Goal: Information Seeking & Learning: Learn about a topic

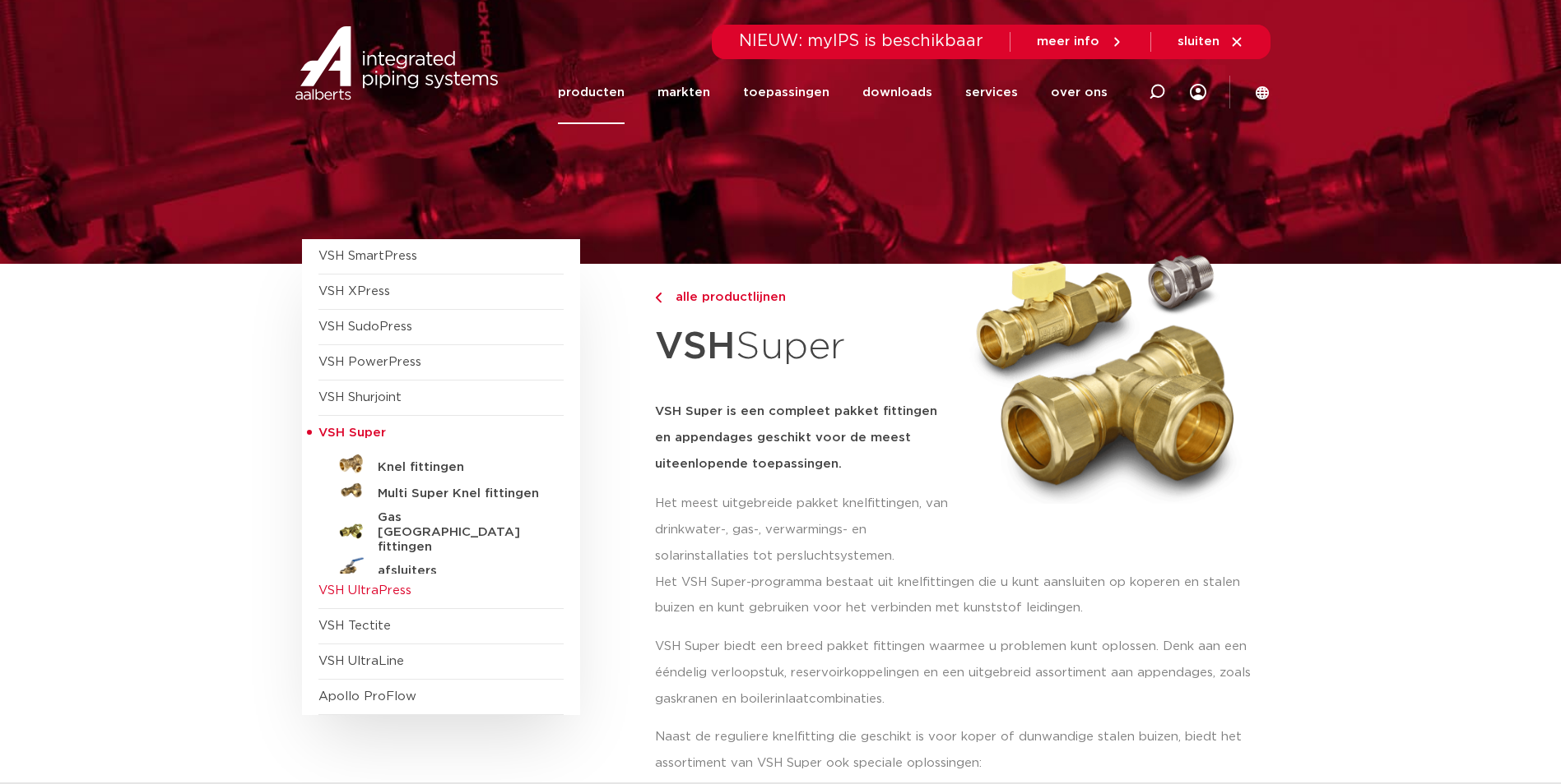
click at [390, 589] on span "VSH UltraPress" at bounding box center [364, 590] width 92 height 12
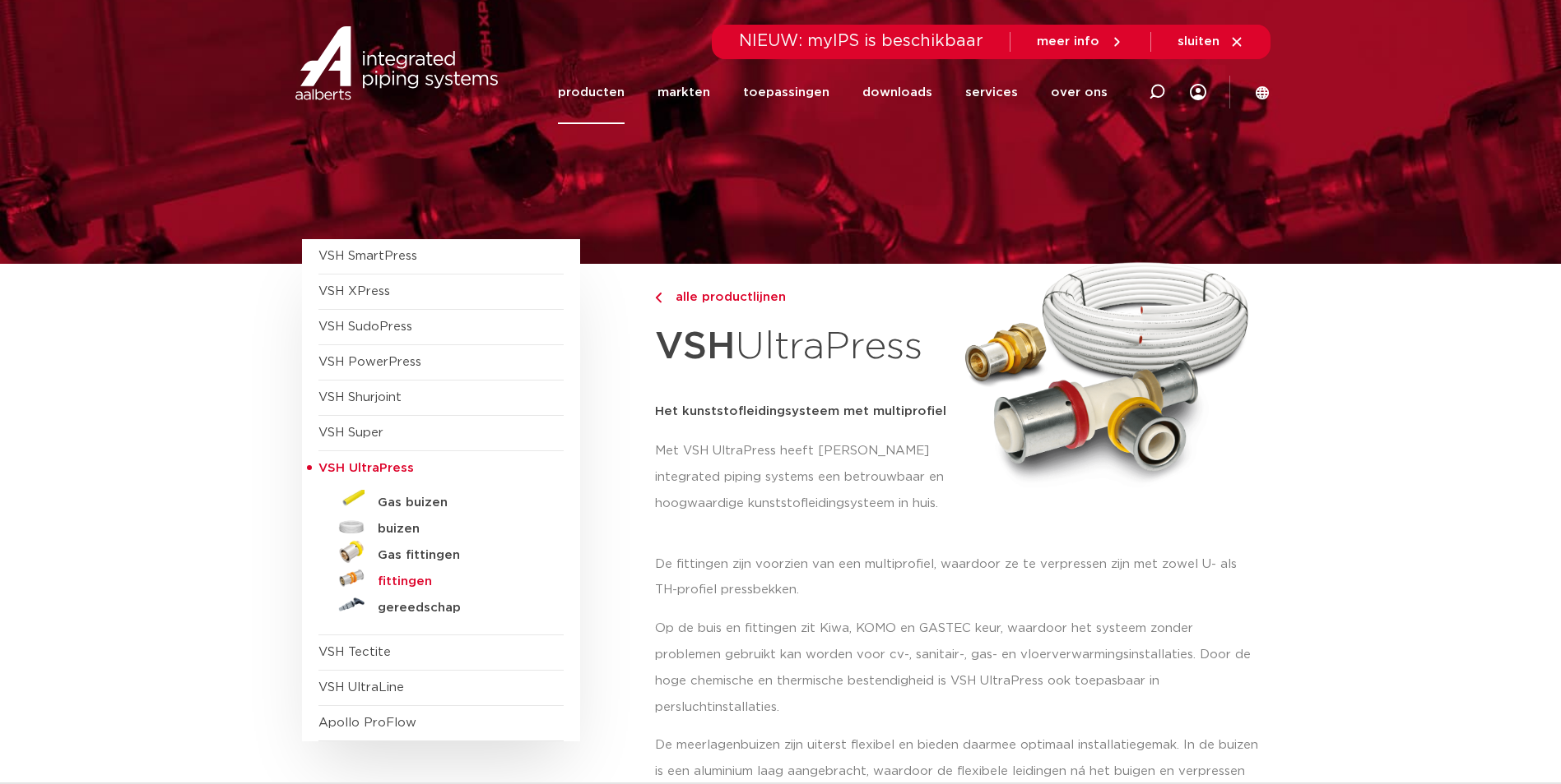
click at [404, 579] on h5 "fittingen" at bounding box center [459, 581] width 163 height 15
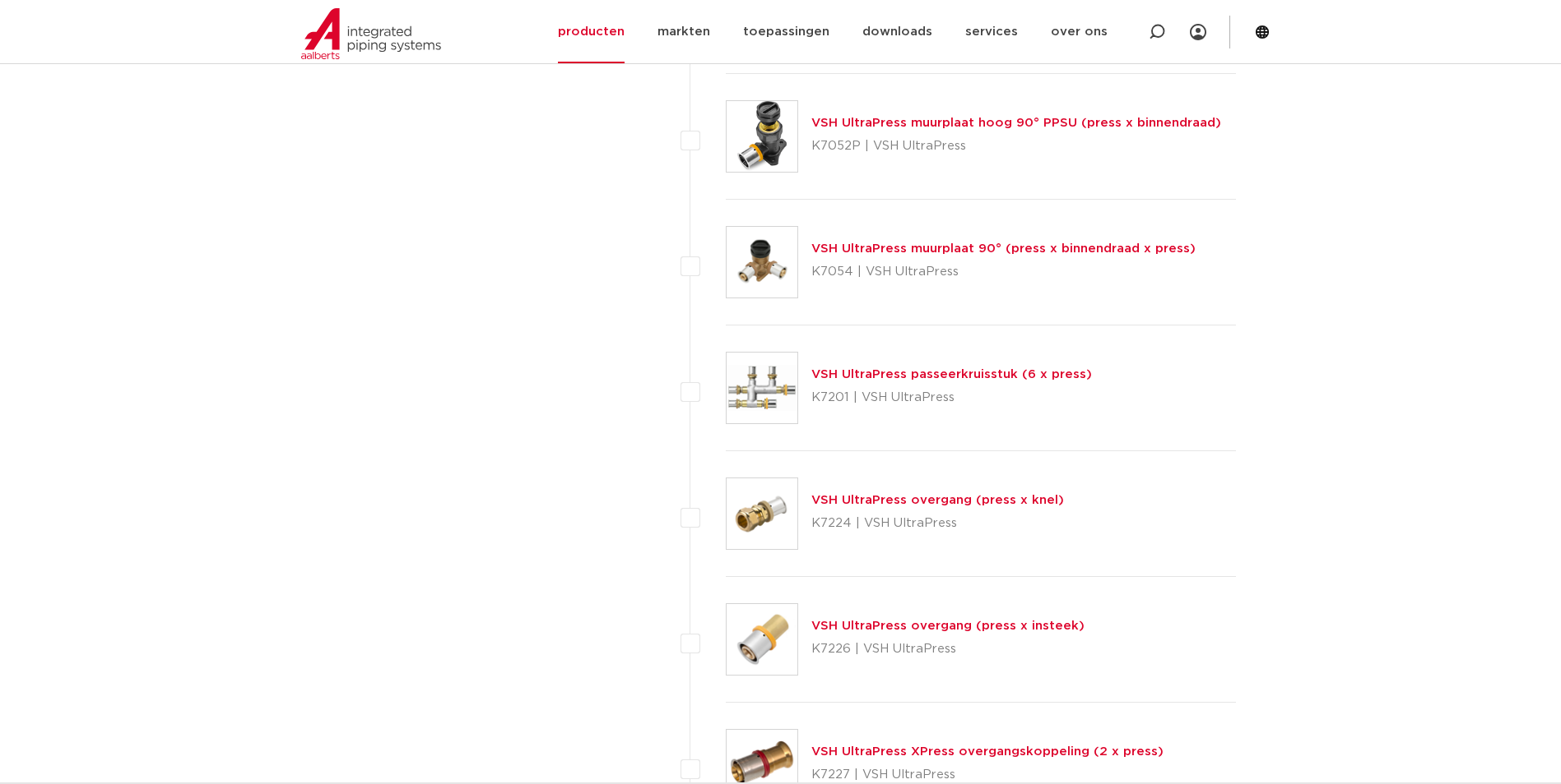
scroll to position [1151, 0]
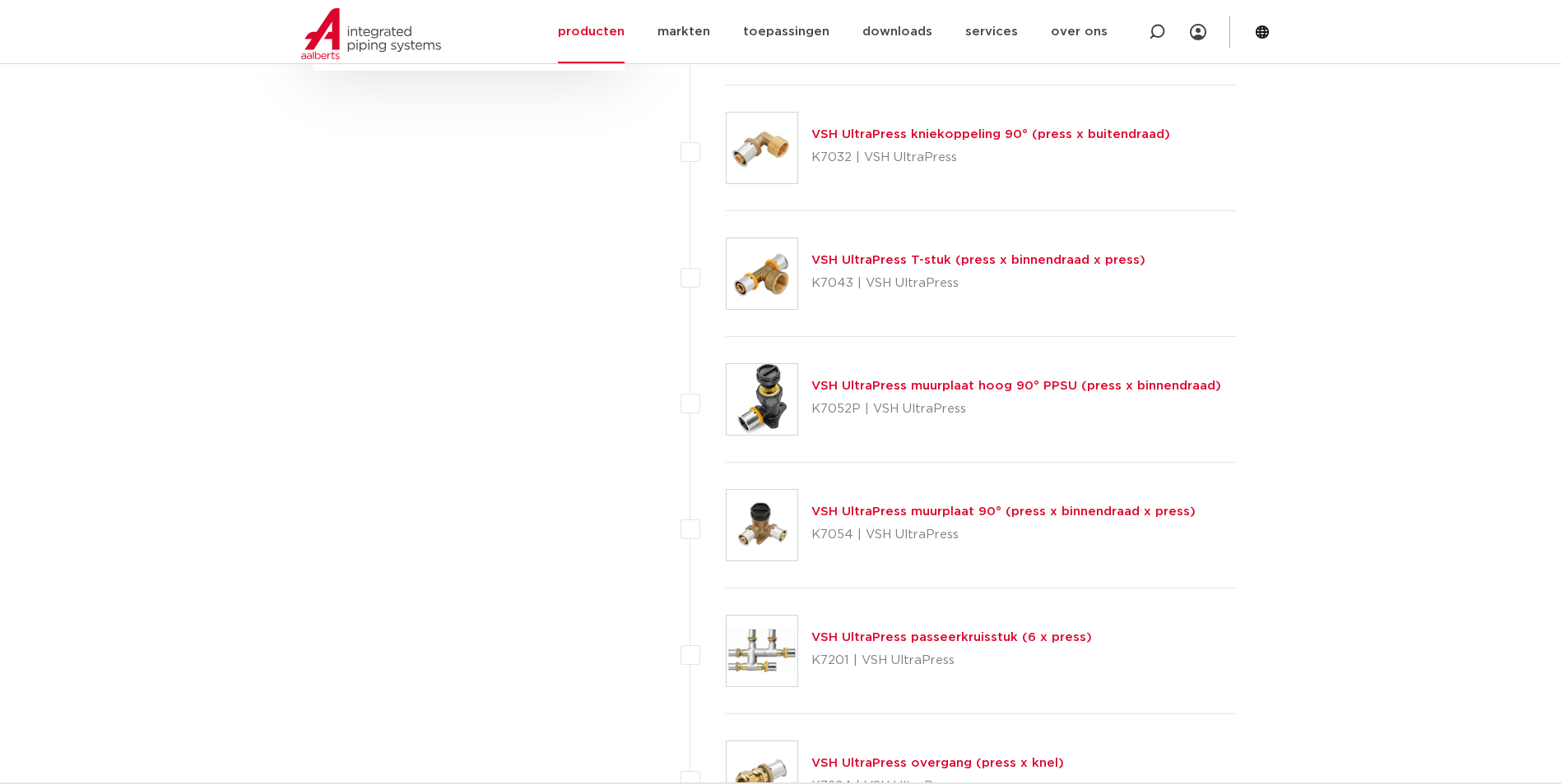
click at [840, 510] on link "VSH UltraPress muurplaat 90° (press x binnendraad x press)" at bounding box center [1003, 512] width 384 height 12
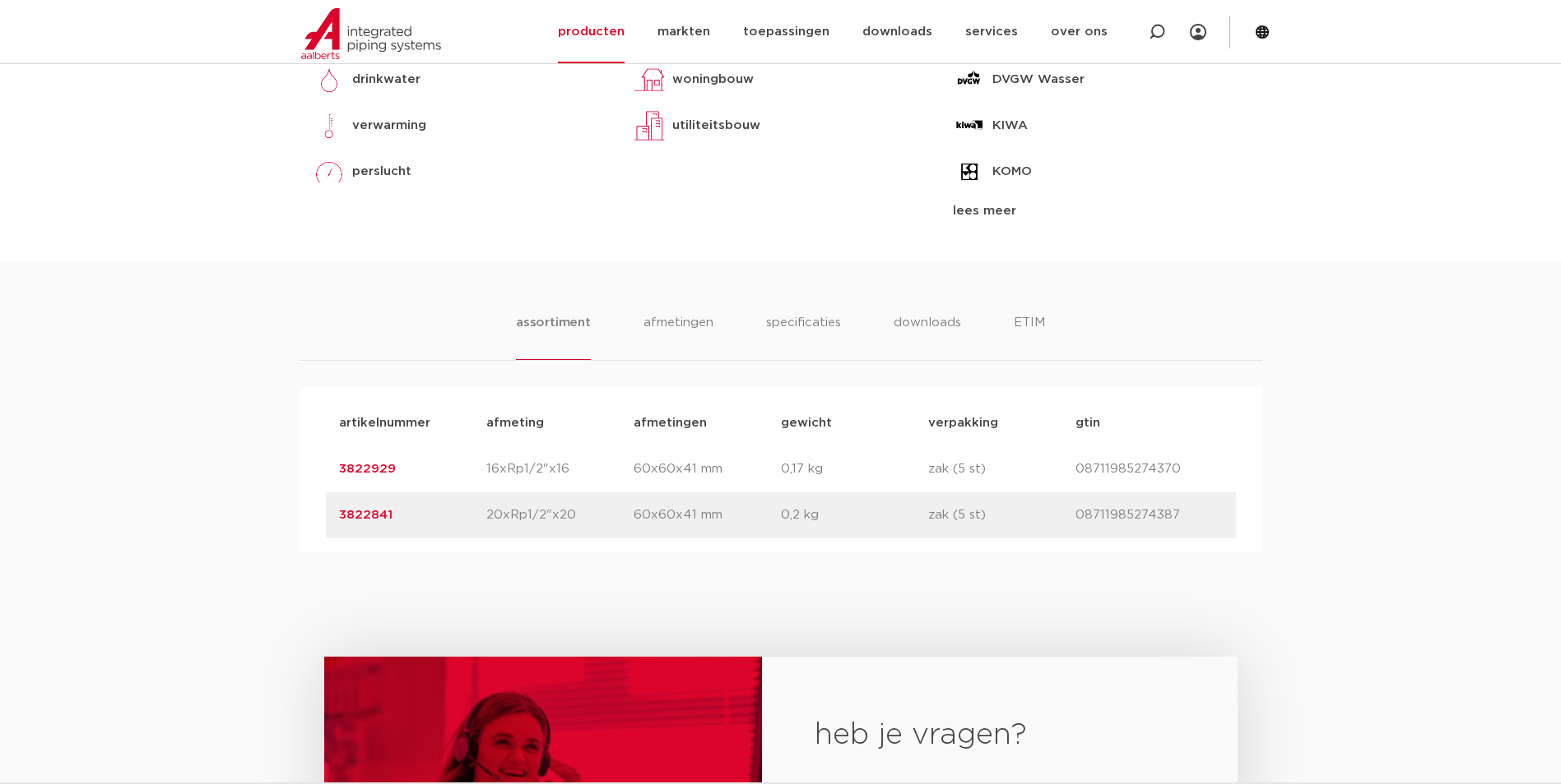
scroll to position [822, 0]
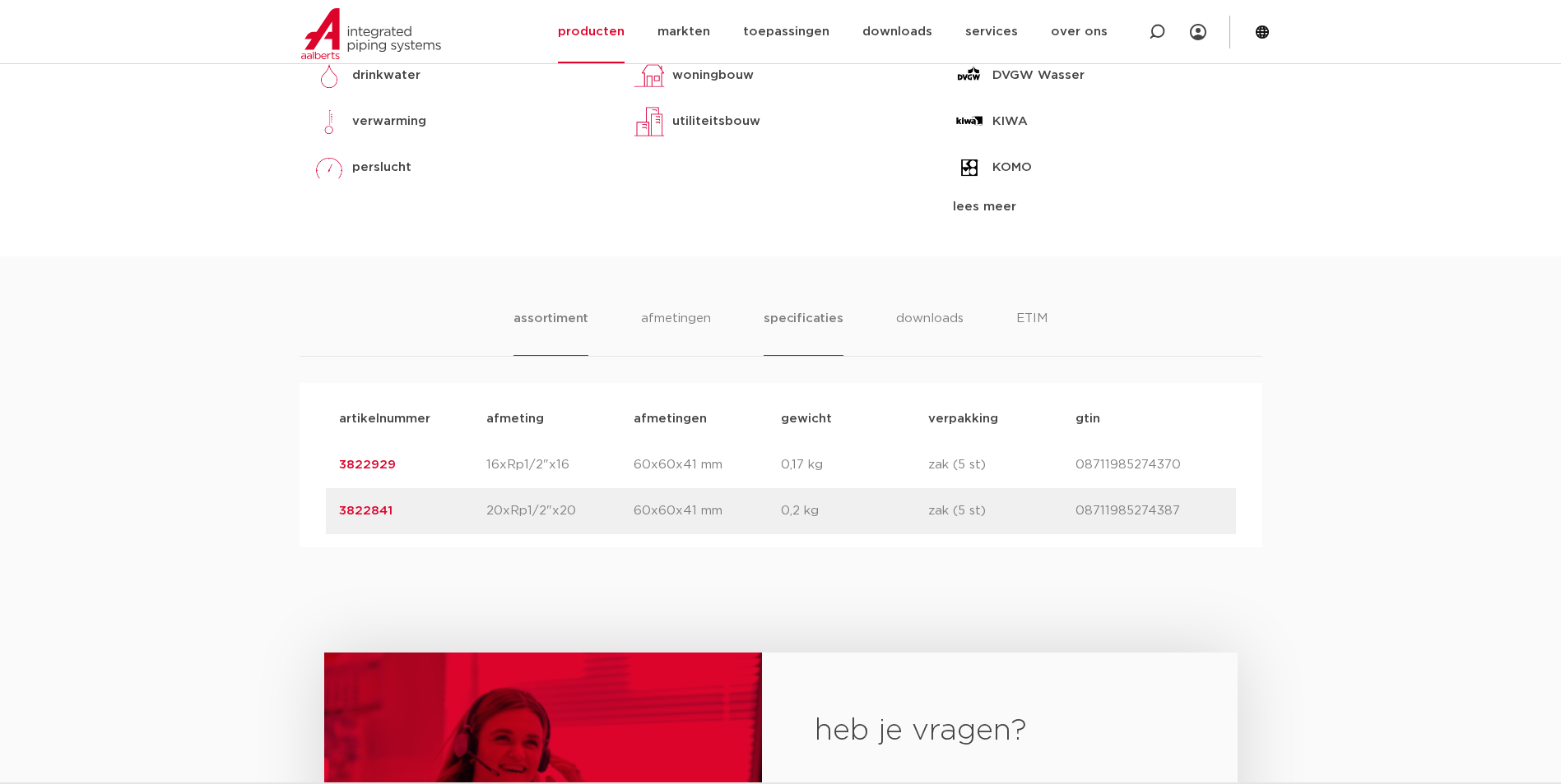
click at [795, 320] on li "specificaties" at bounding box center [802, 332] width 79 height 47
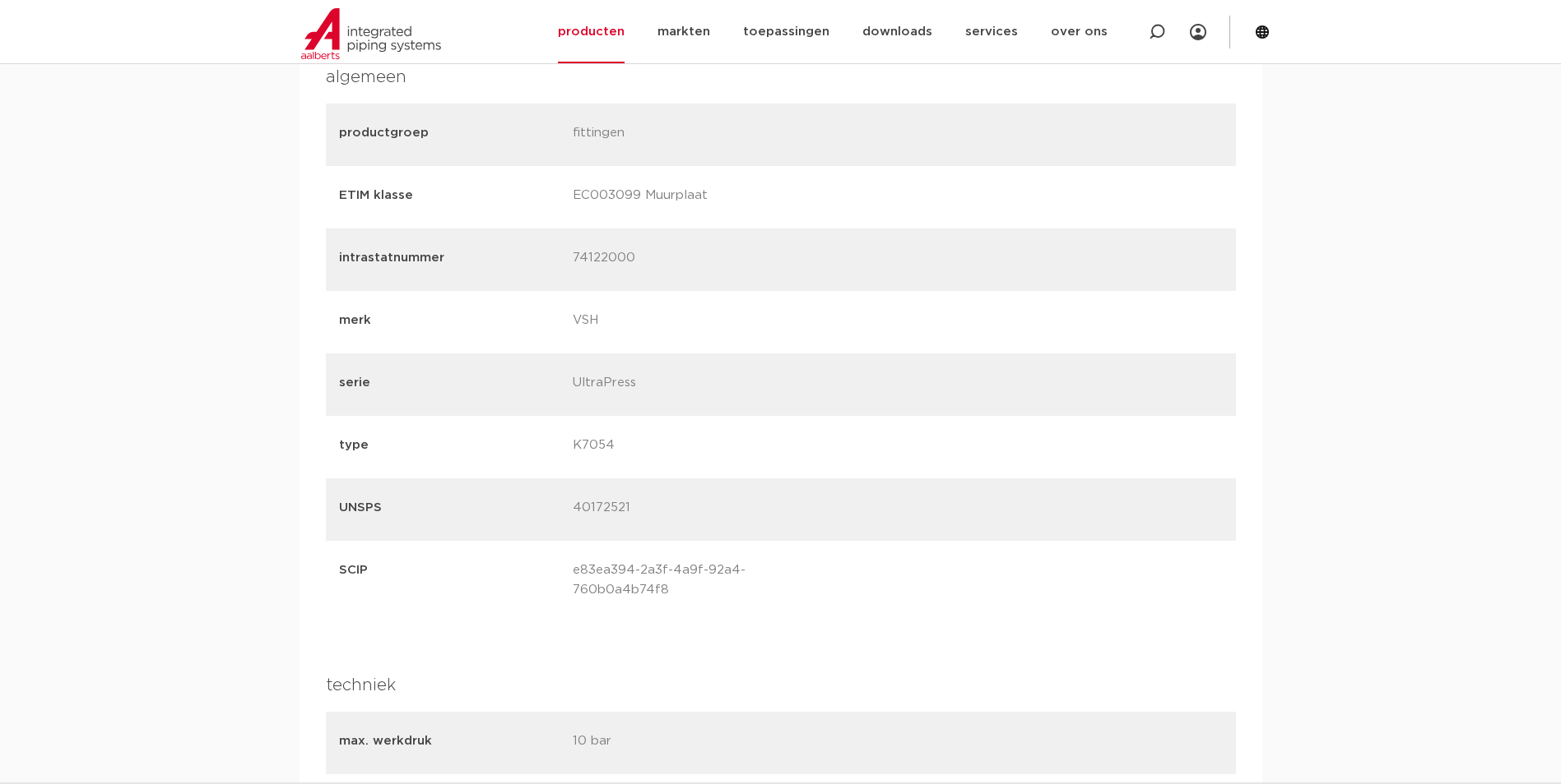
scroll to position [1973, 0]
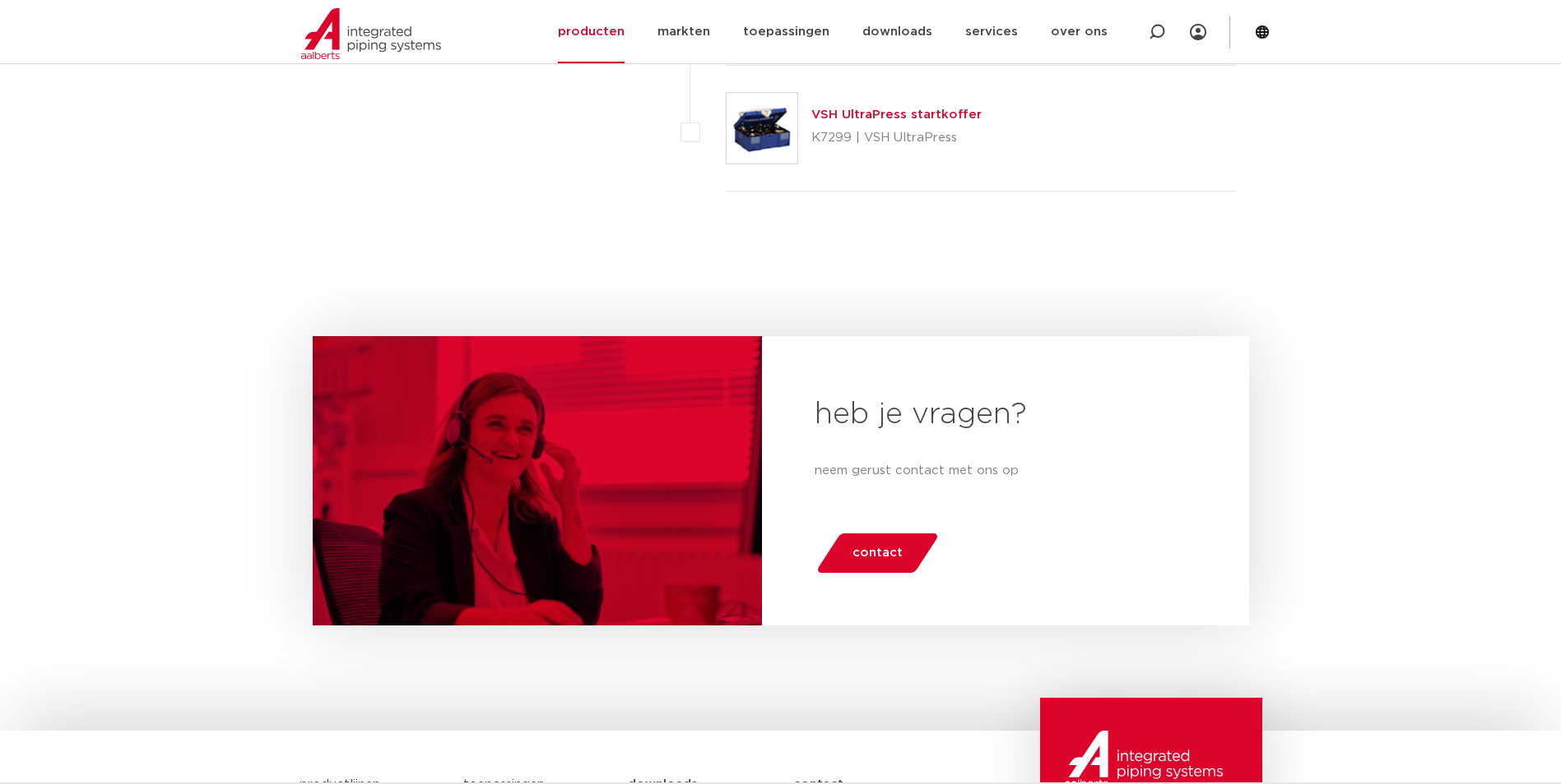
scroll to position [5015, 0]
